Goal: Navigation & Orientation: Find specific page/section

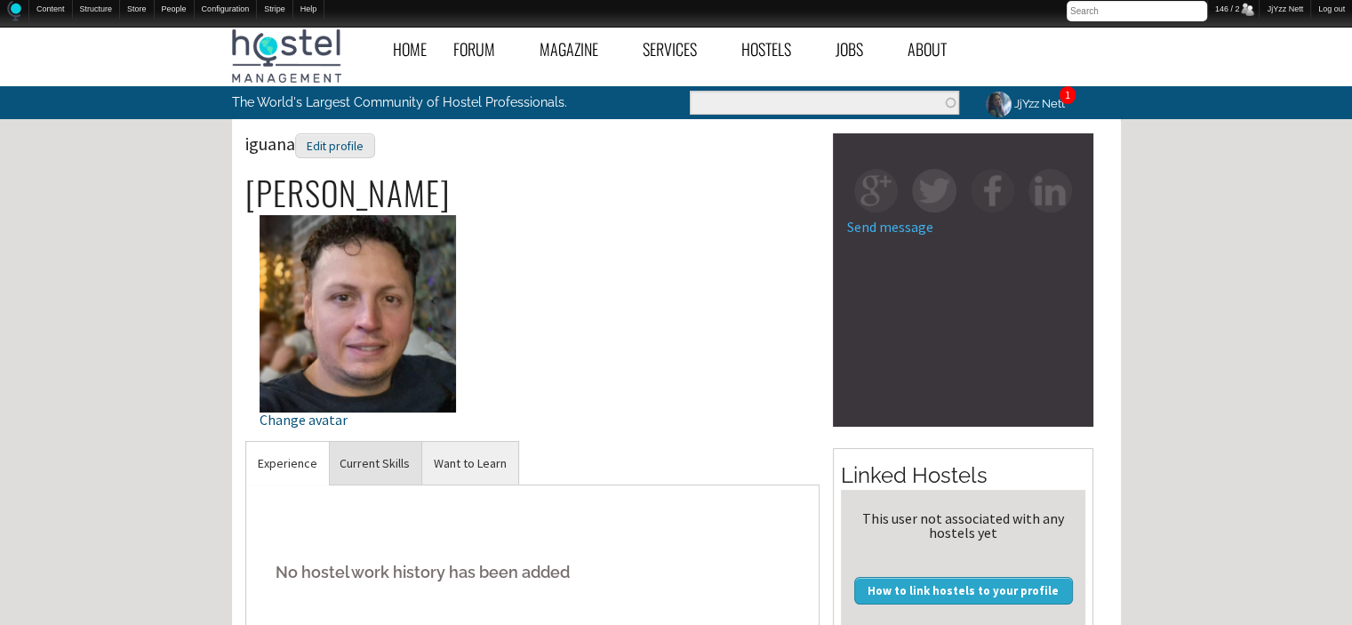
click at [372, 449] on link "Current Skills" at bounding box center [374, 464] width 93 height 44
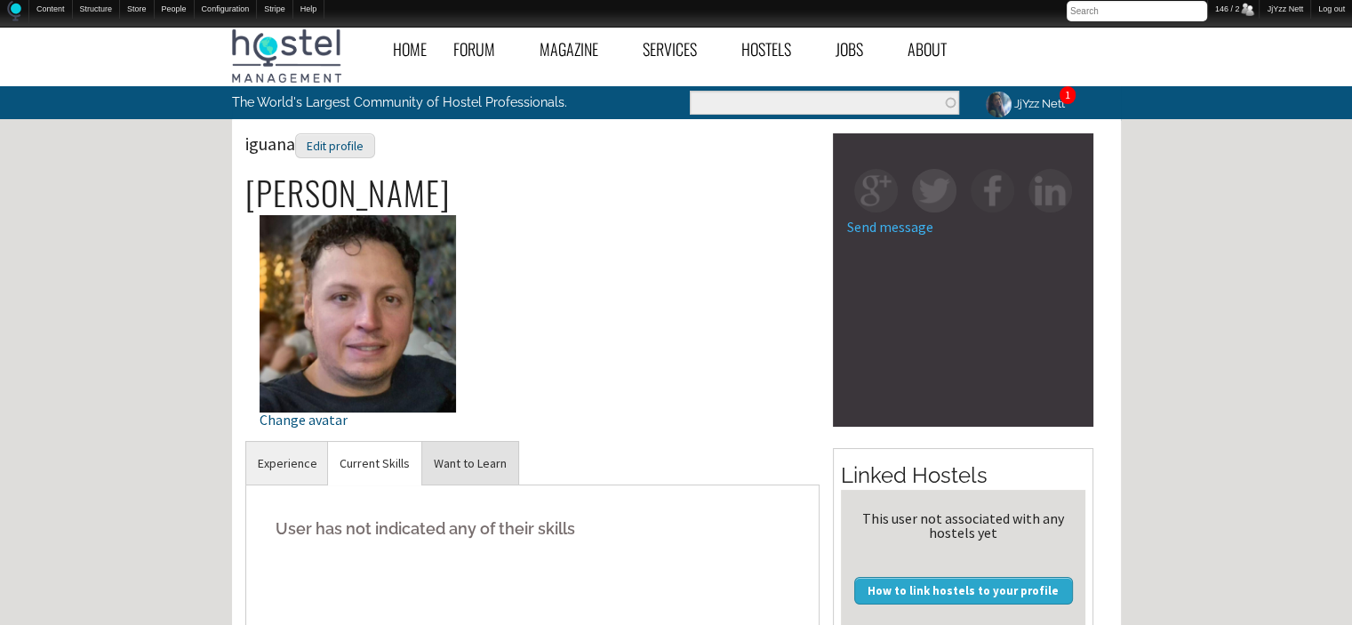
click at [489, 464] on link "Want to Learn" at bounding box center [470, 464] width 96 height 44
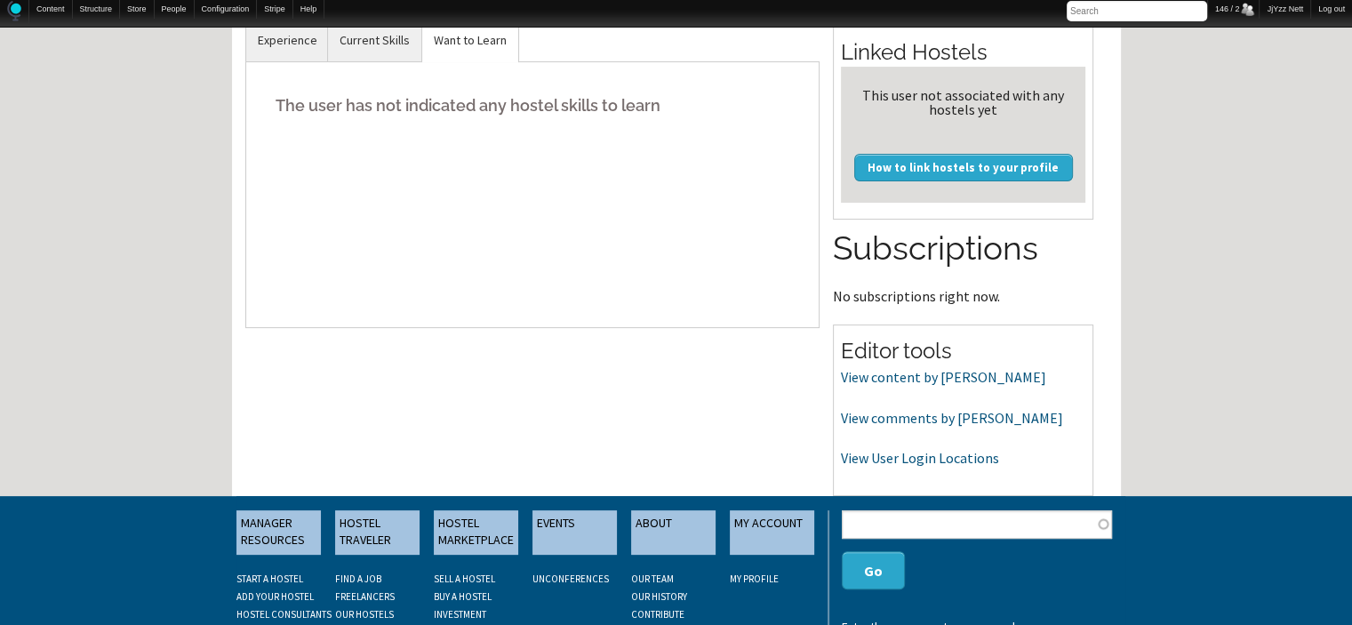
scroll to position [427, 0]
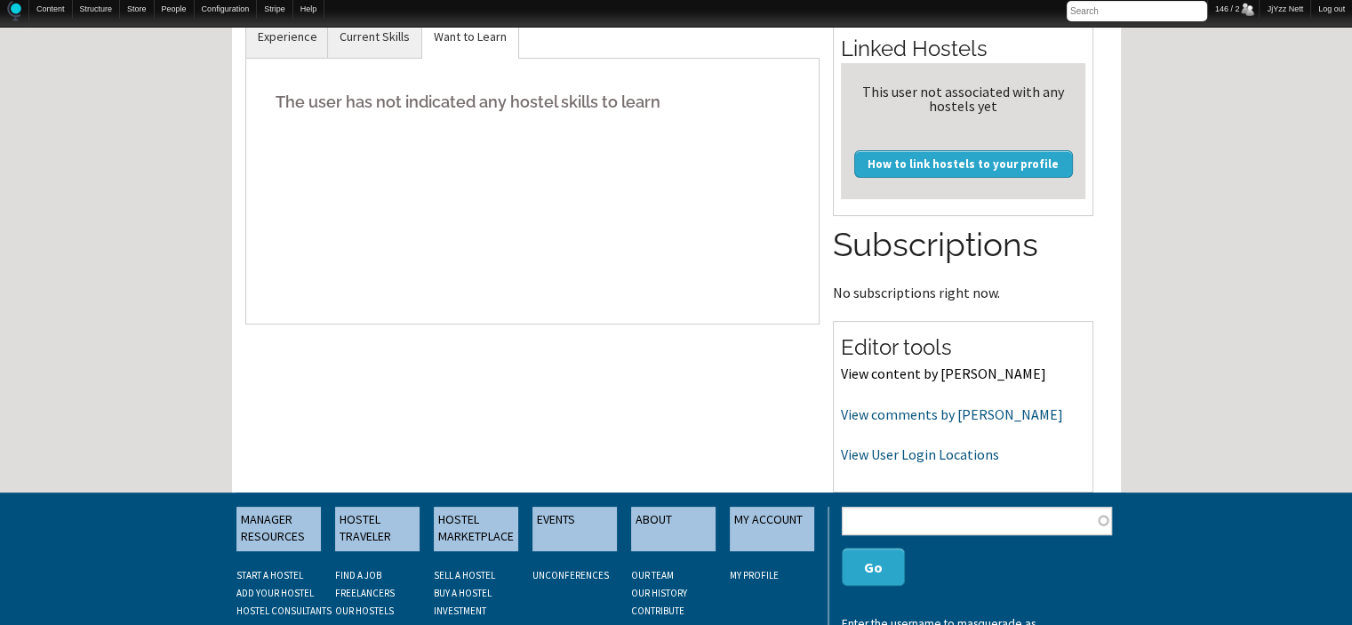
click at [882, 371] on link "View content by [PERSON_NAME]" at bounding box center [943, 373] width 205 height 18
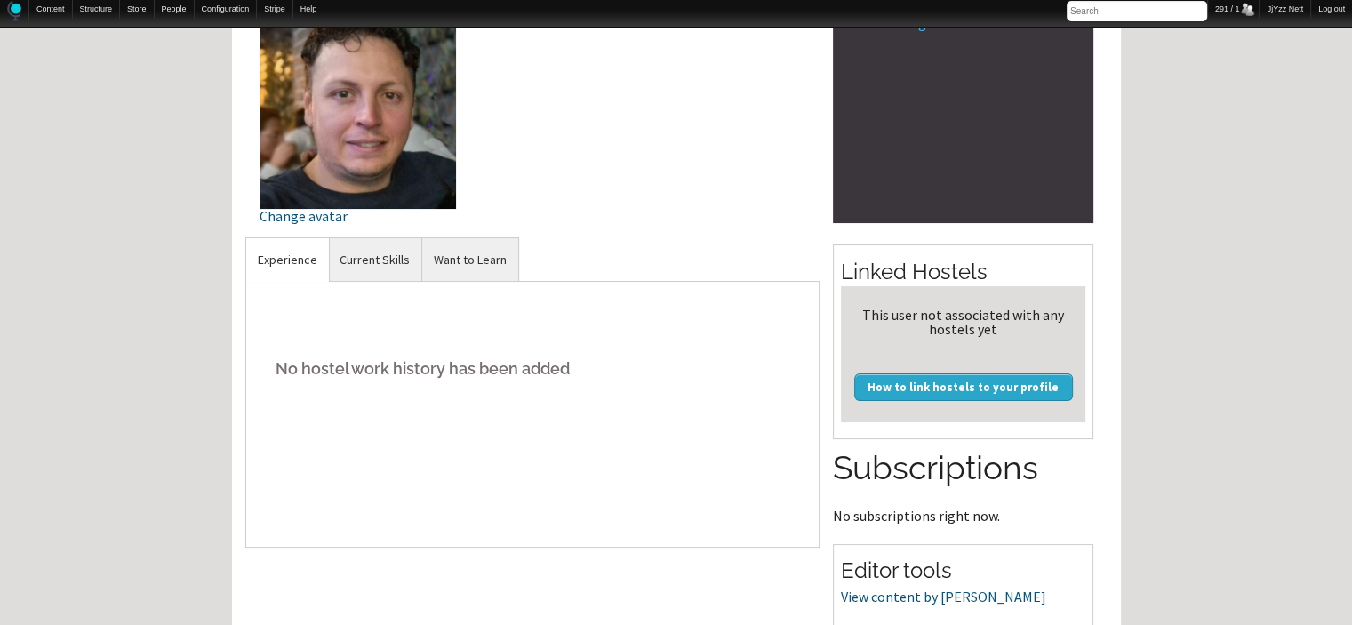
scroll to position [78, 0]
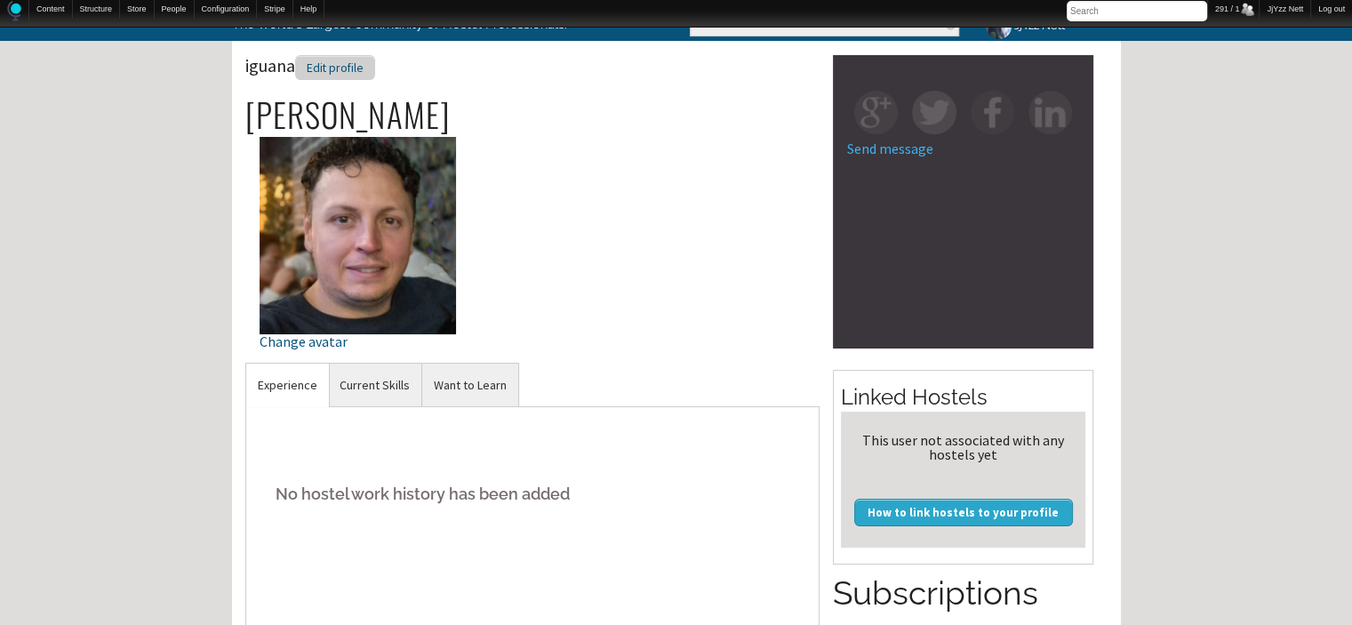
click at [316, 68] on div "Edit profile" at bounding box center [335, 68] width 80 height 26
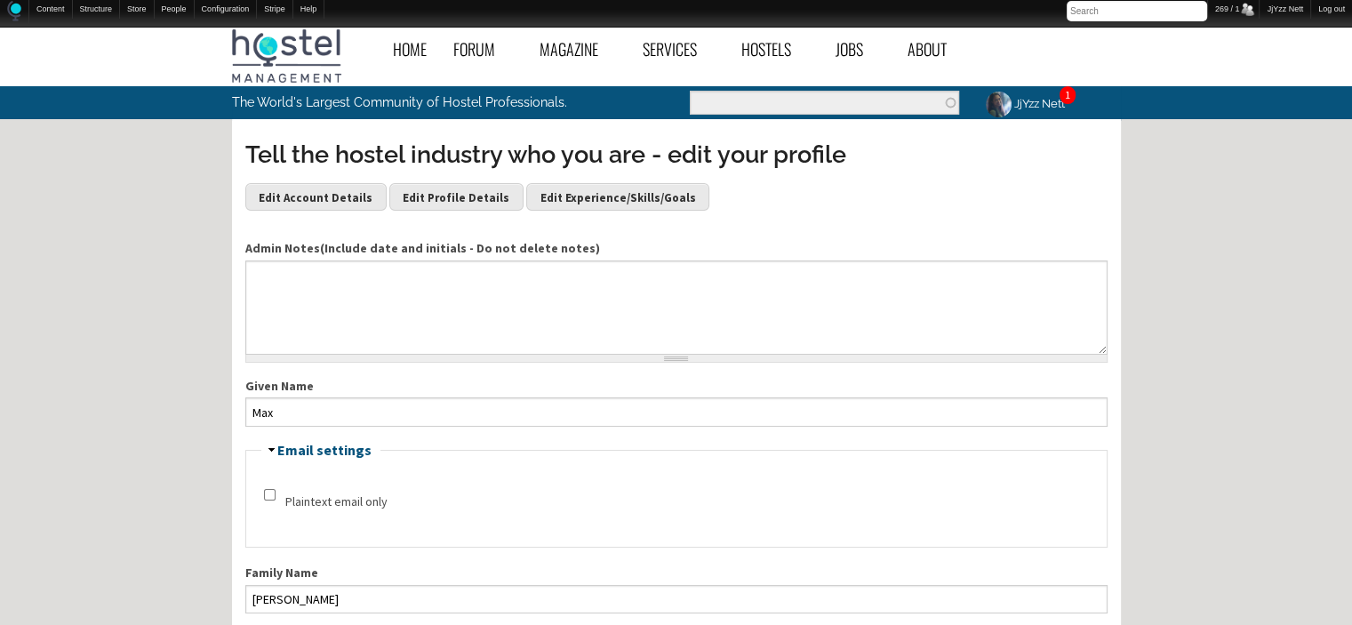
click at [1049, 109] on link "JjYzz Nett" at bounding box center [1023, 103] width 103 height 35
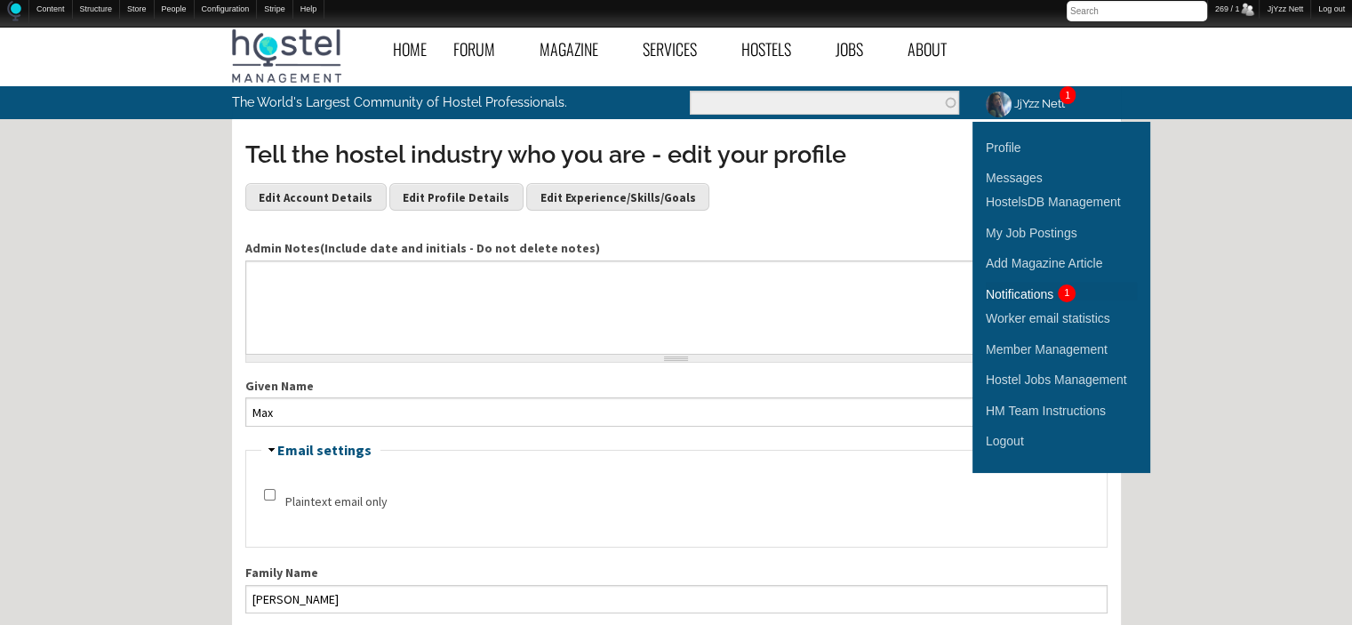
click at [1034, 296] on div "Notifications" at bounding box center [1020, 294] width 68 height 20
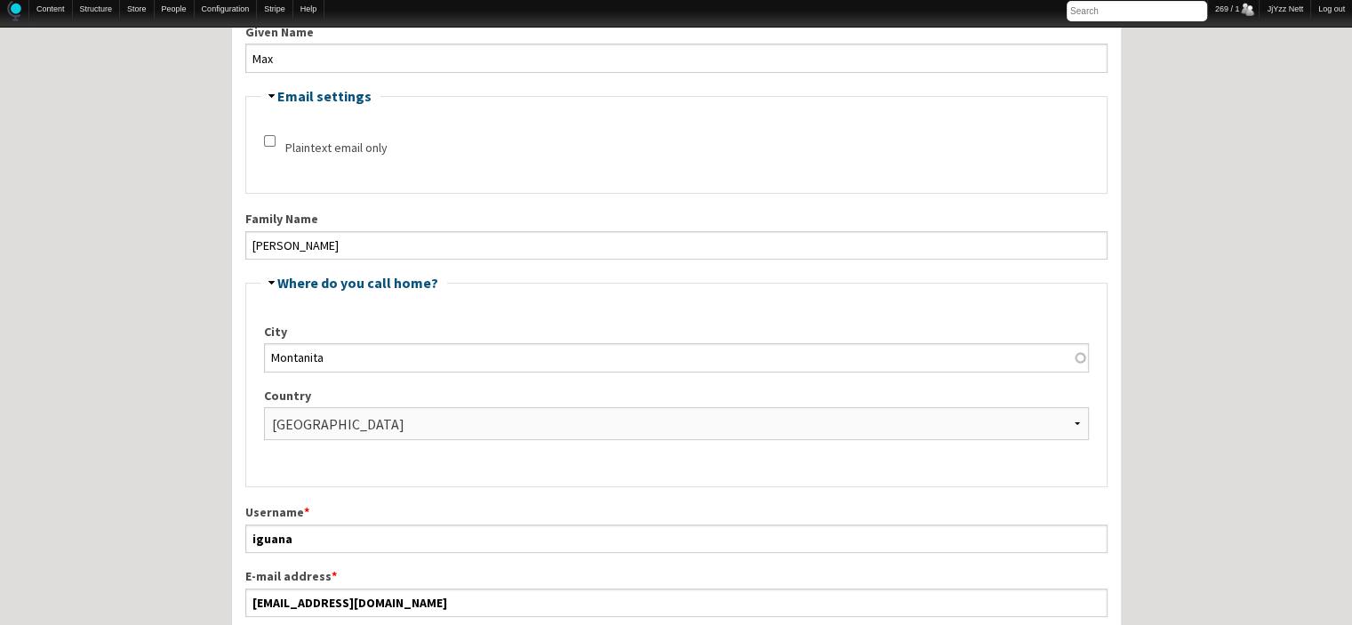
scroll to position [356, 0]
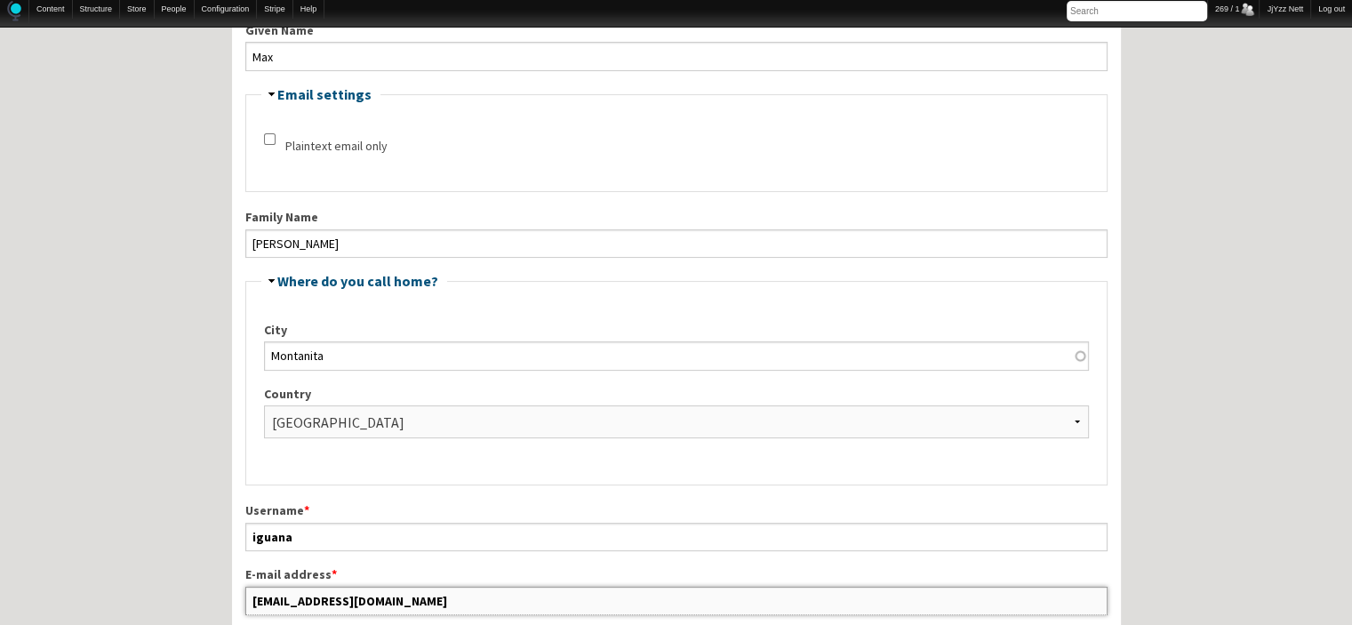
drag, startPoint x: 396, startPoint y: 597, endPoint x: 204, endPoint y: 593, distance: 192.0
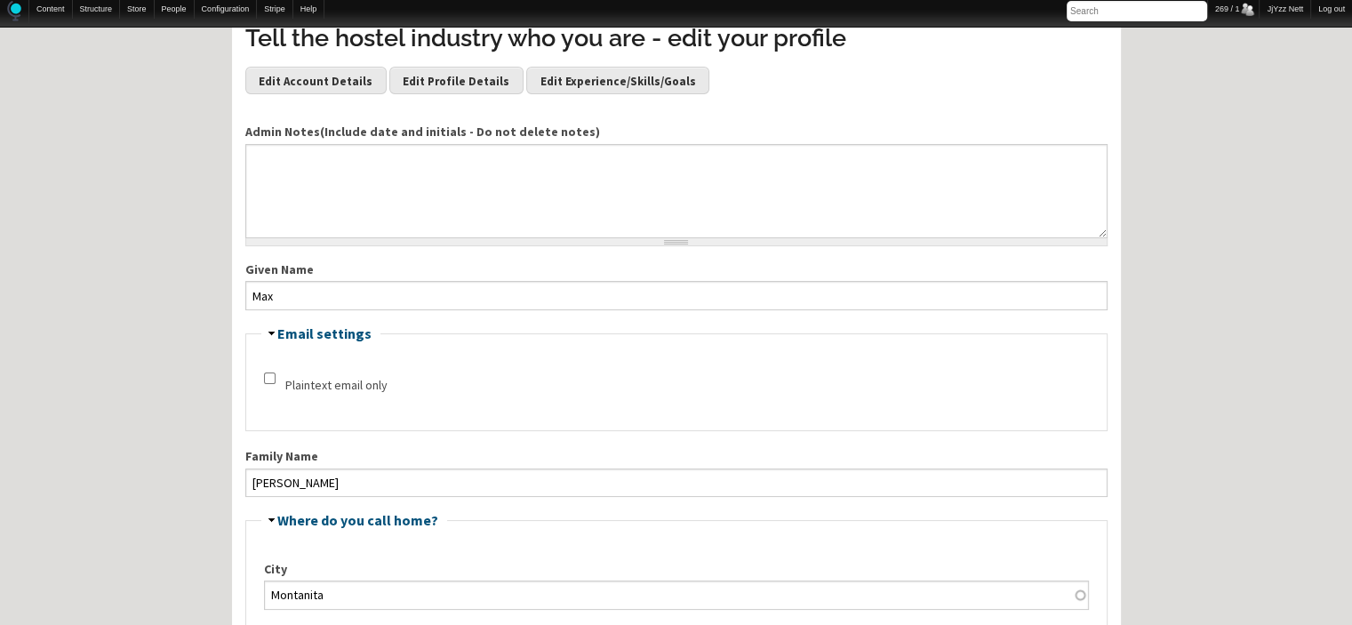
scroll to position [0, 0]
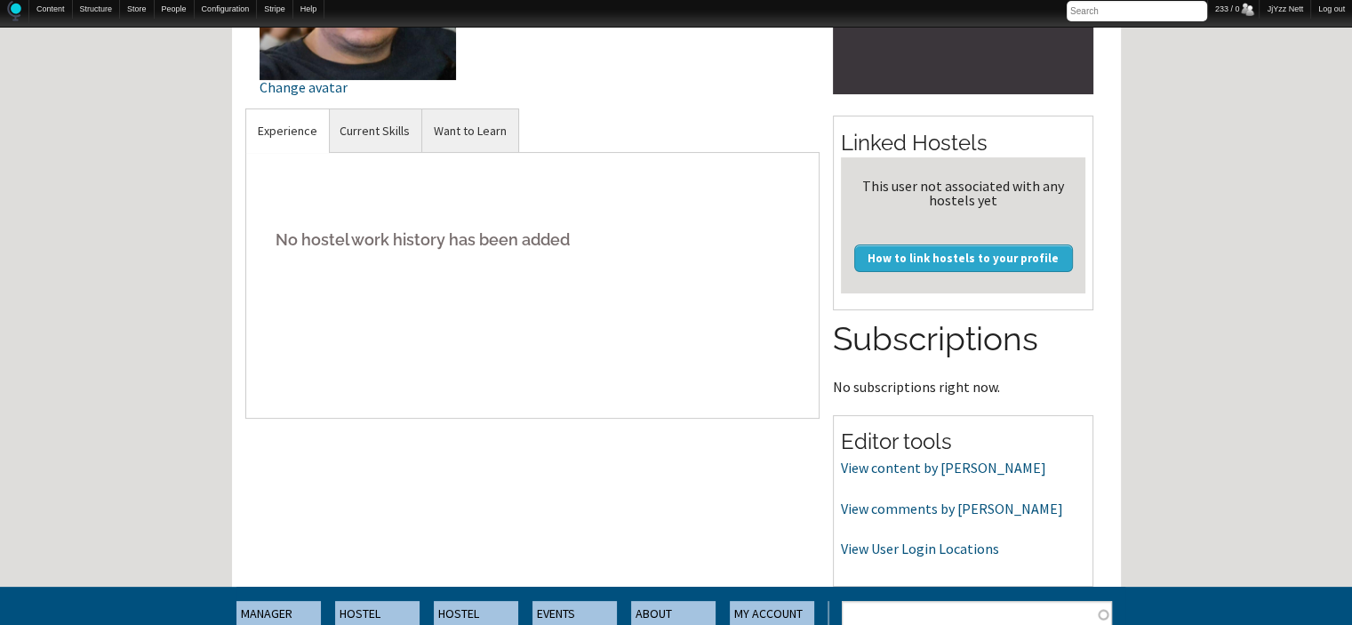
scroll to position [363, 0]
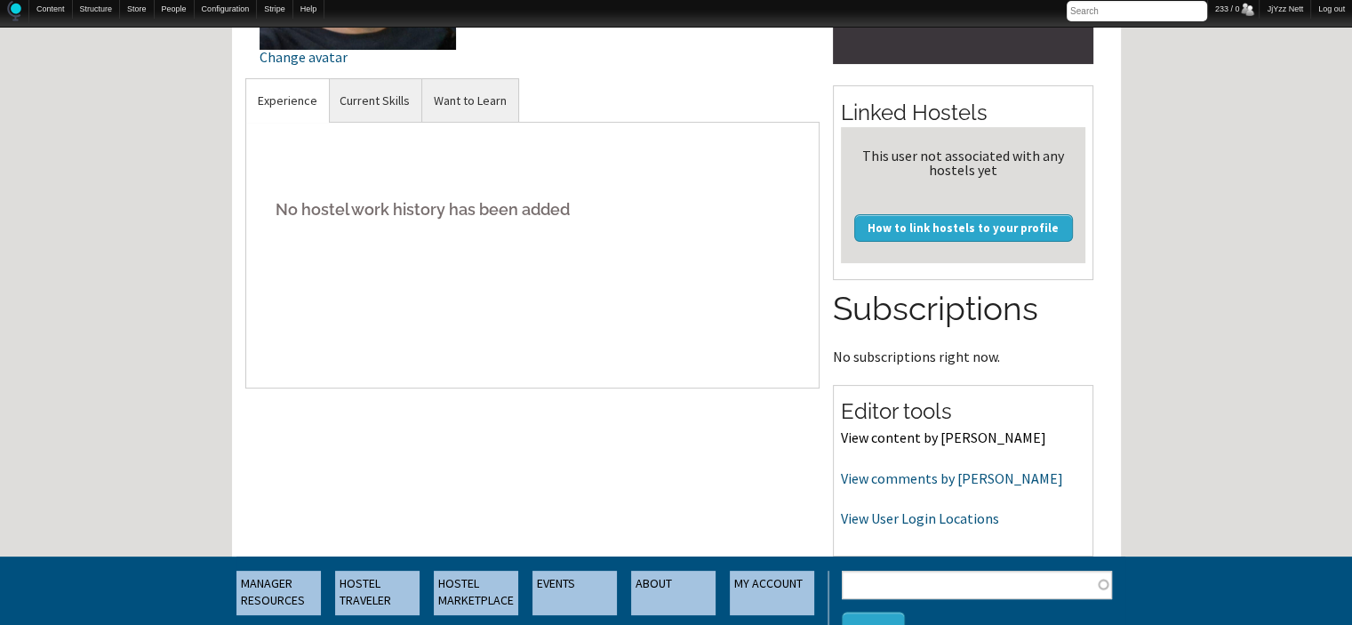
click at [924, 440] on link "View content by [PERSON_NAME]" at bounding box center [943, 437] width 205 height 18
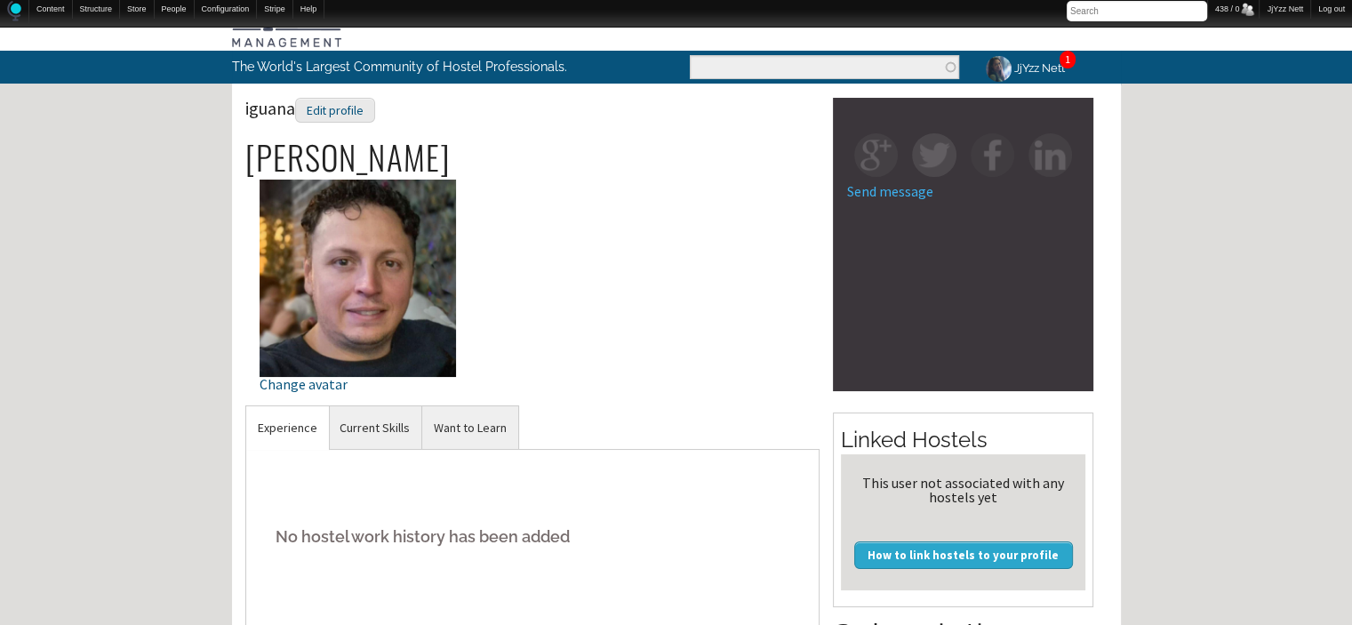
scroll to position [71, 0]
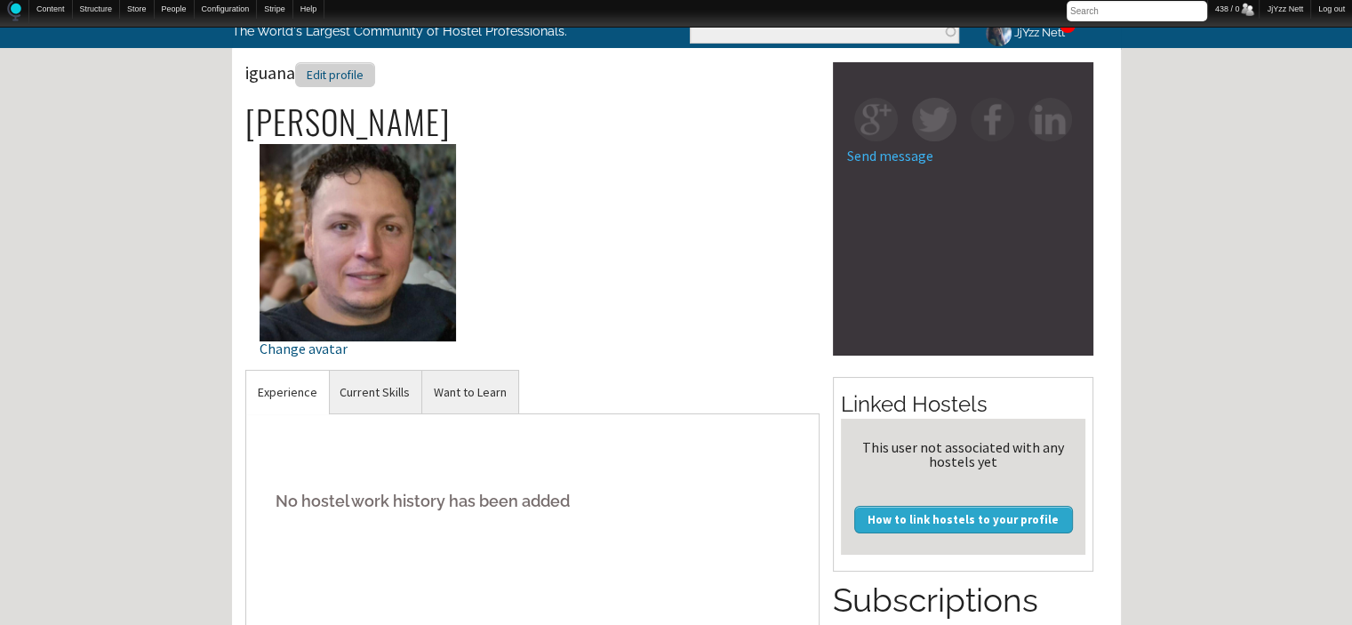
click at [342, 74] on div "Edit profile" at bounding box center [335, 75] width 80 height 26
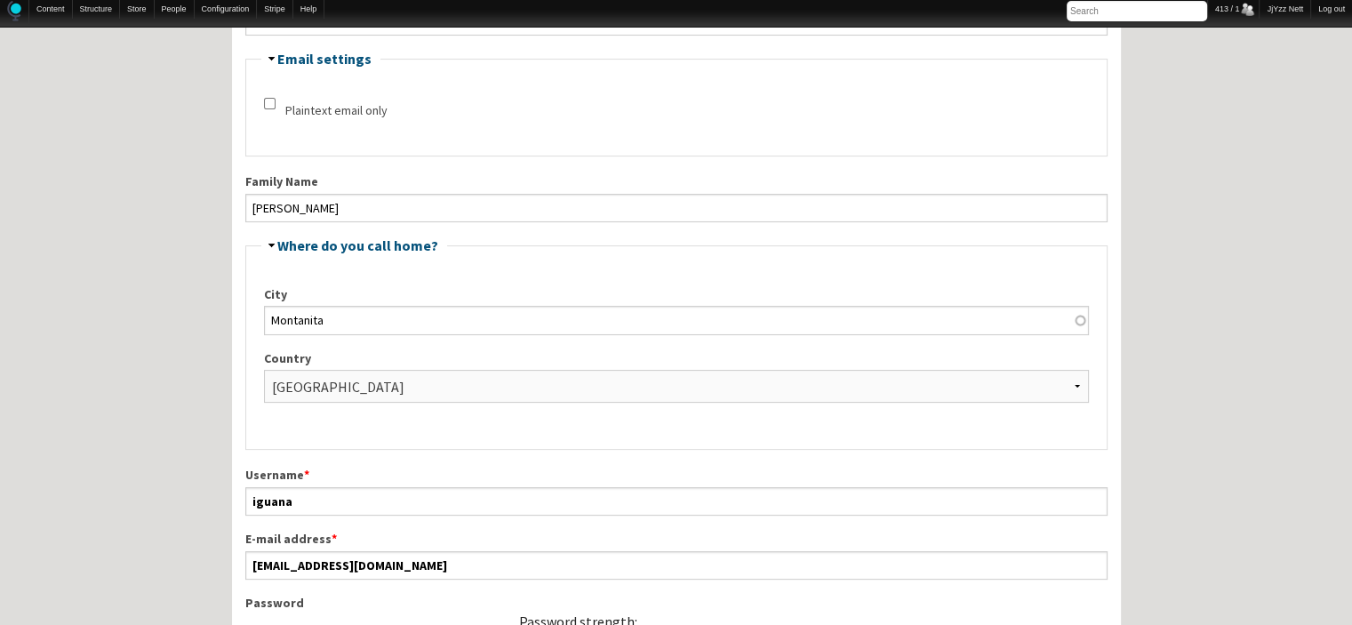
scroll to position [356, 0]
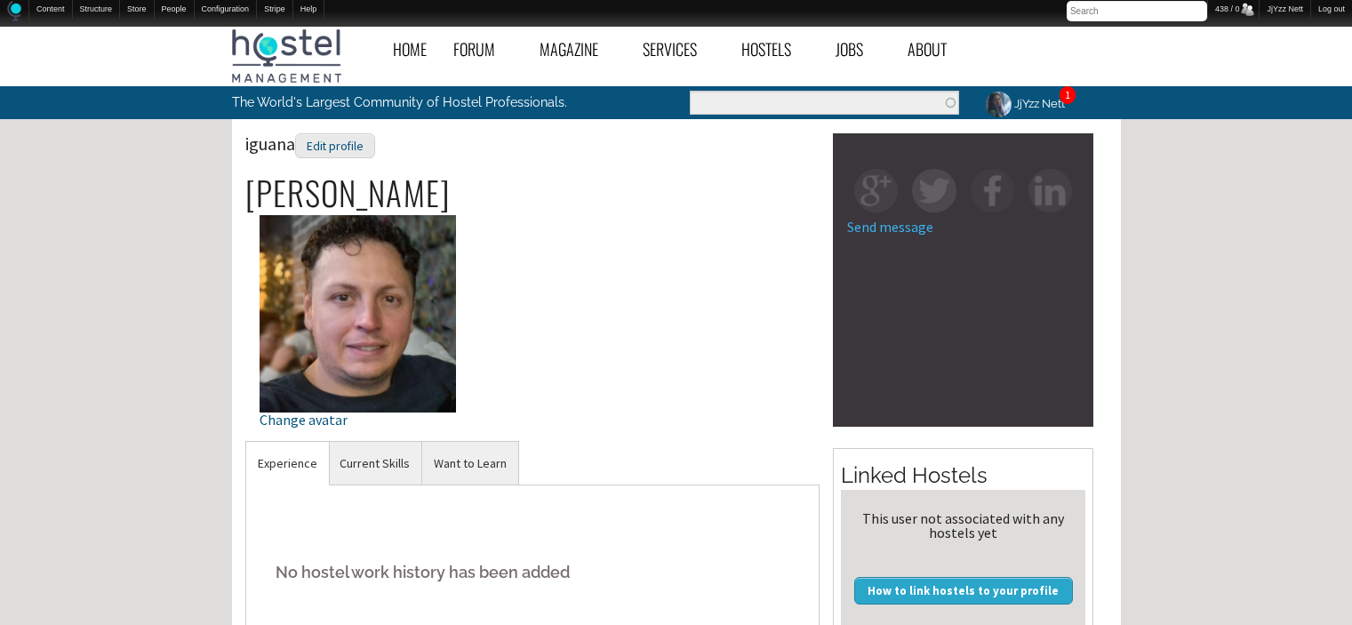
scroll to position [71, 0]
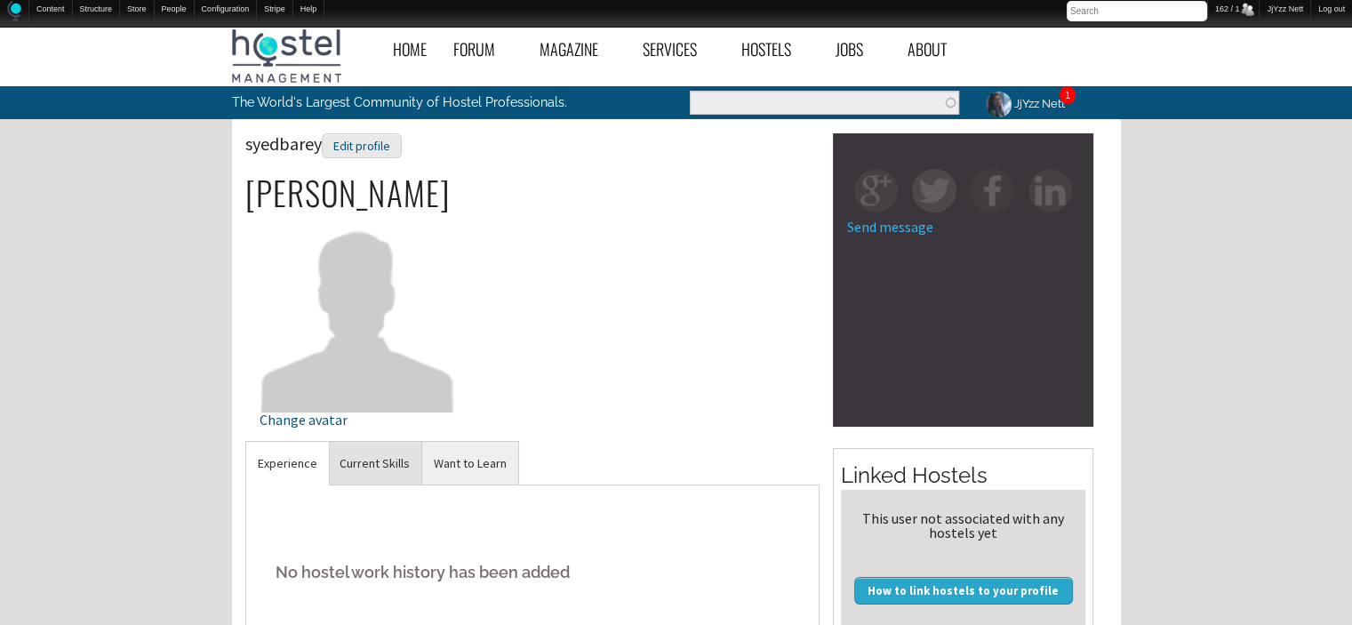
click at [388, 461] on link "Current Skills" at bounding box center [374, 464] width 93 height 44
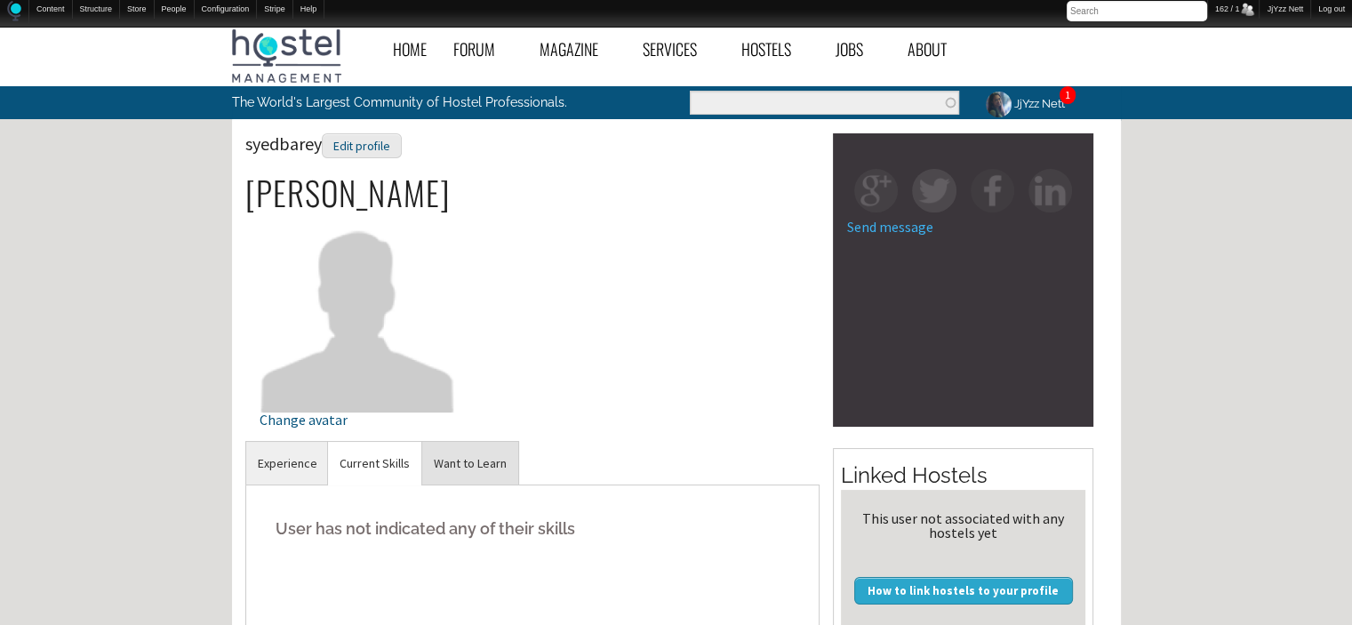
click at [469, 461] on link "Want to Learn" at bounding box center [470, 464] width 96 height 44
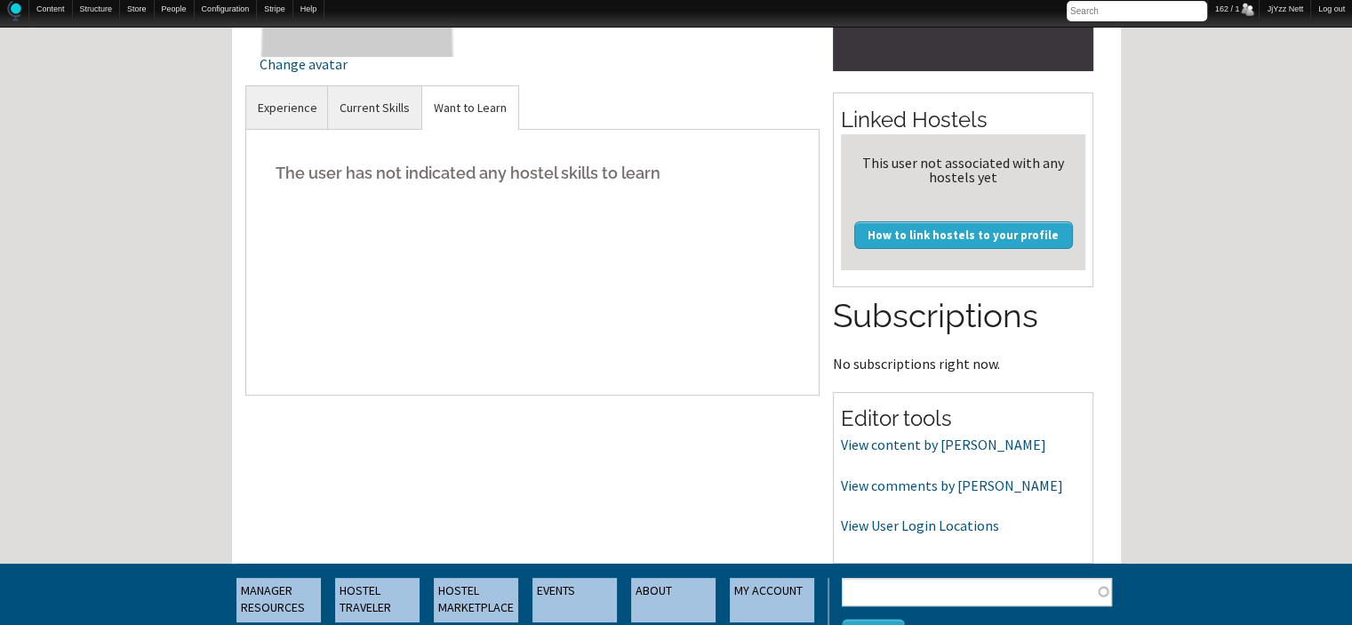
scroll to position [391, 0]
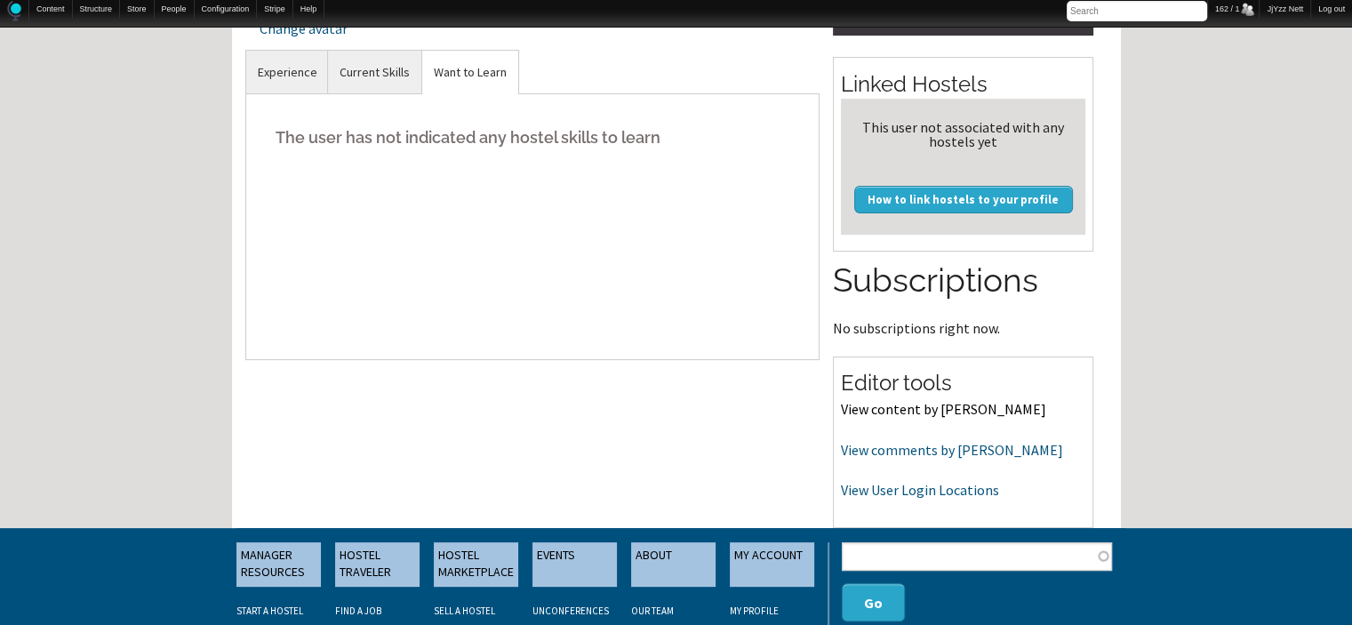
click at [907, 408] on link "View content by syedbarey" at bounding box center [943, 409] width 205 height 18
click at [894, 401] on link "View content by syedbarey" at bounding box center [943, 409] width 205 height 18
click at [924, 452] on link "View comments by syedbarey" at bounding box center [952, 450] width 222 height 18
click at [923, 483] on link "View User Login Locations" at bounding box center [920, 490] width 158 height 18
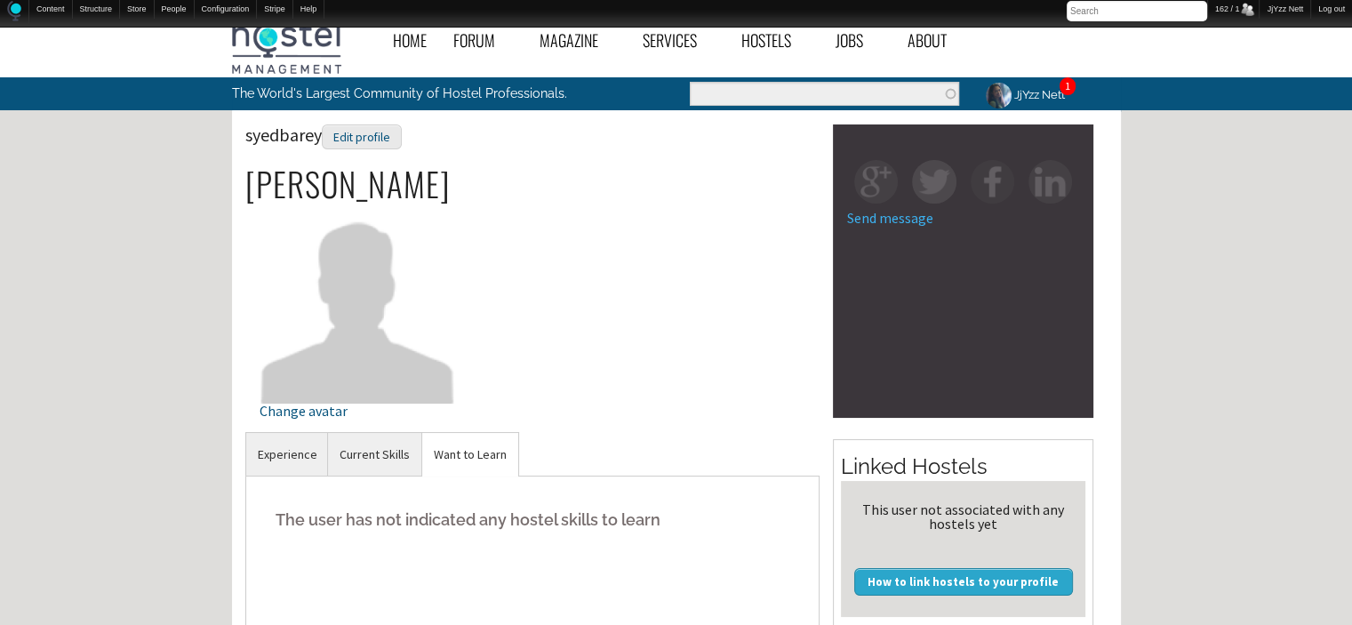
scroll to position [0, 0]
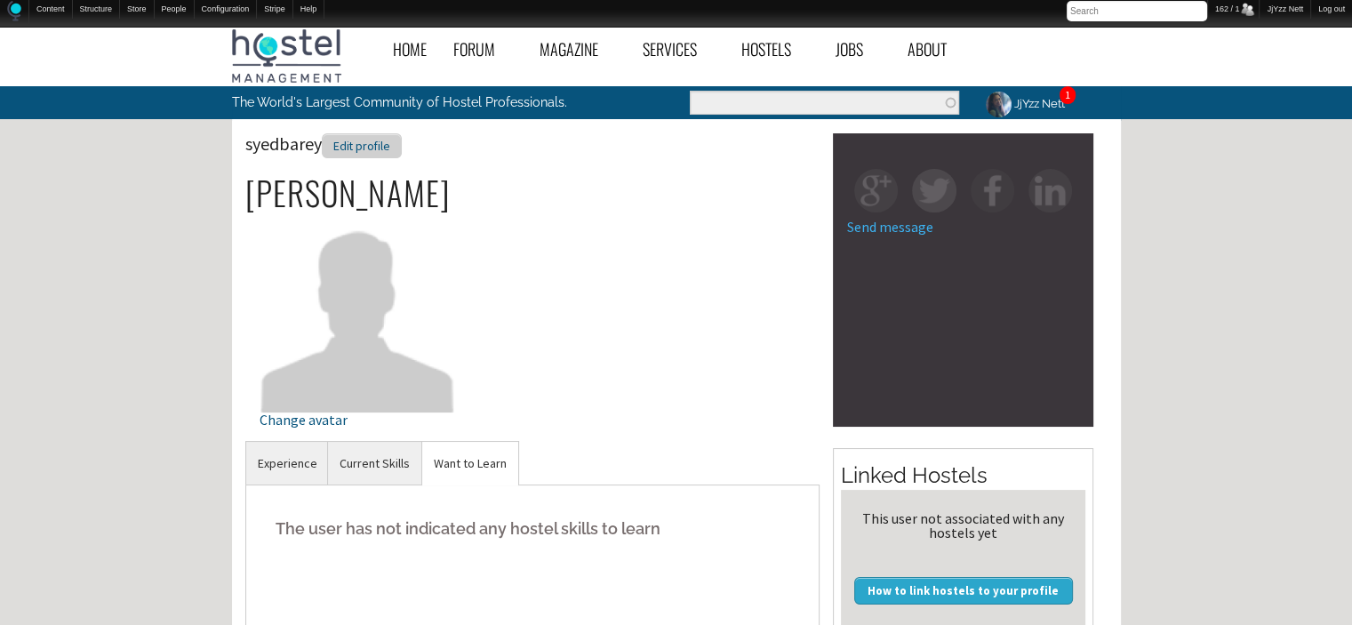
click at [389, 148] on div "Edit profile" at bounding box center [362, 146] width 80 height 26
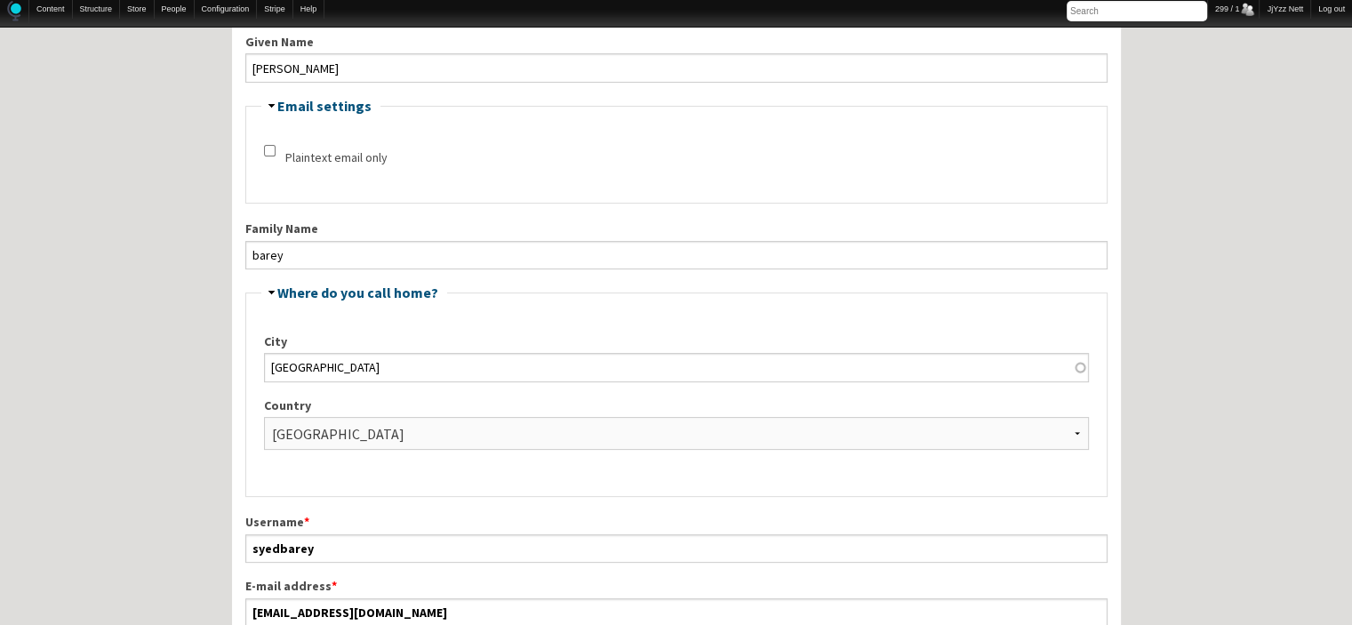
scroll to position [462, 0]
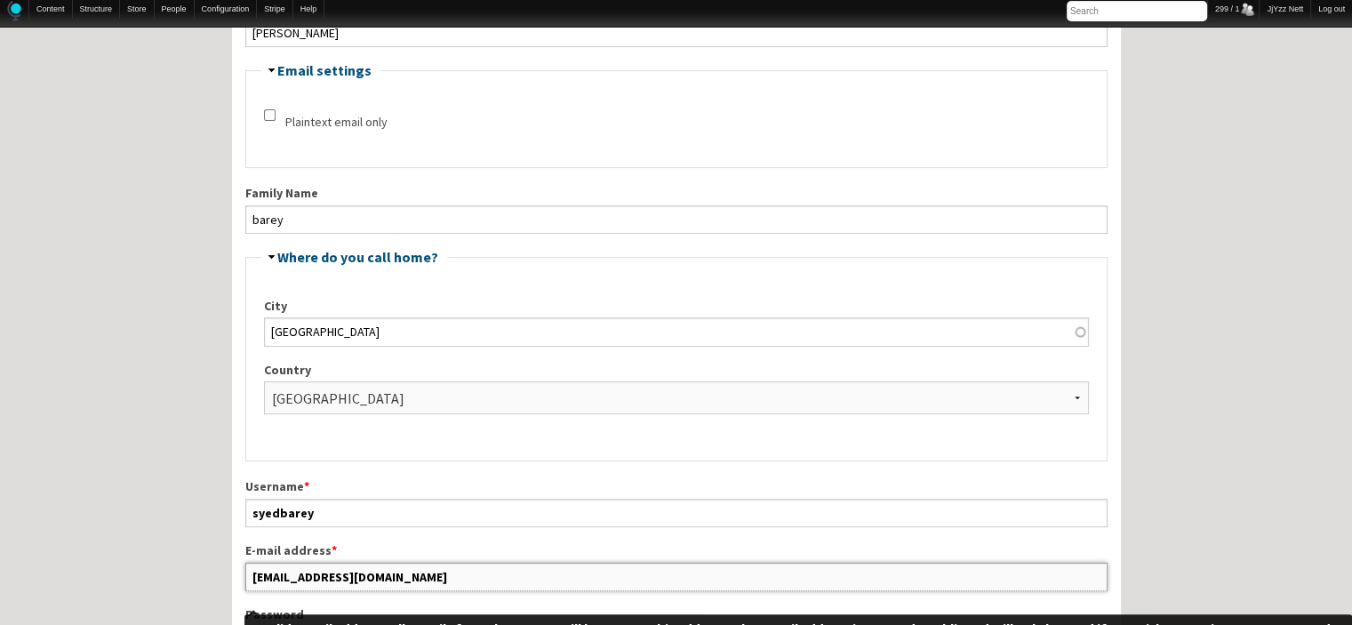
drag, startPoint x: 466, startPoint y: 576, endPoint x: 199, endPoint y: 573, distance: 266.7
